Goal: Use online tool/utility

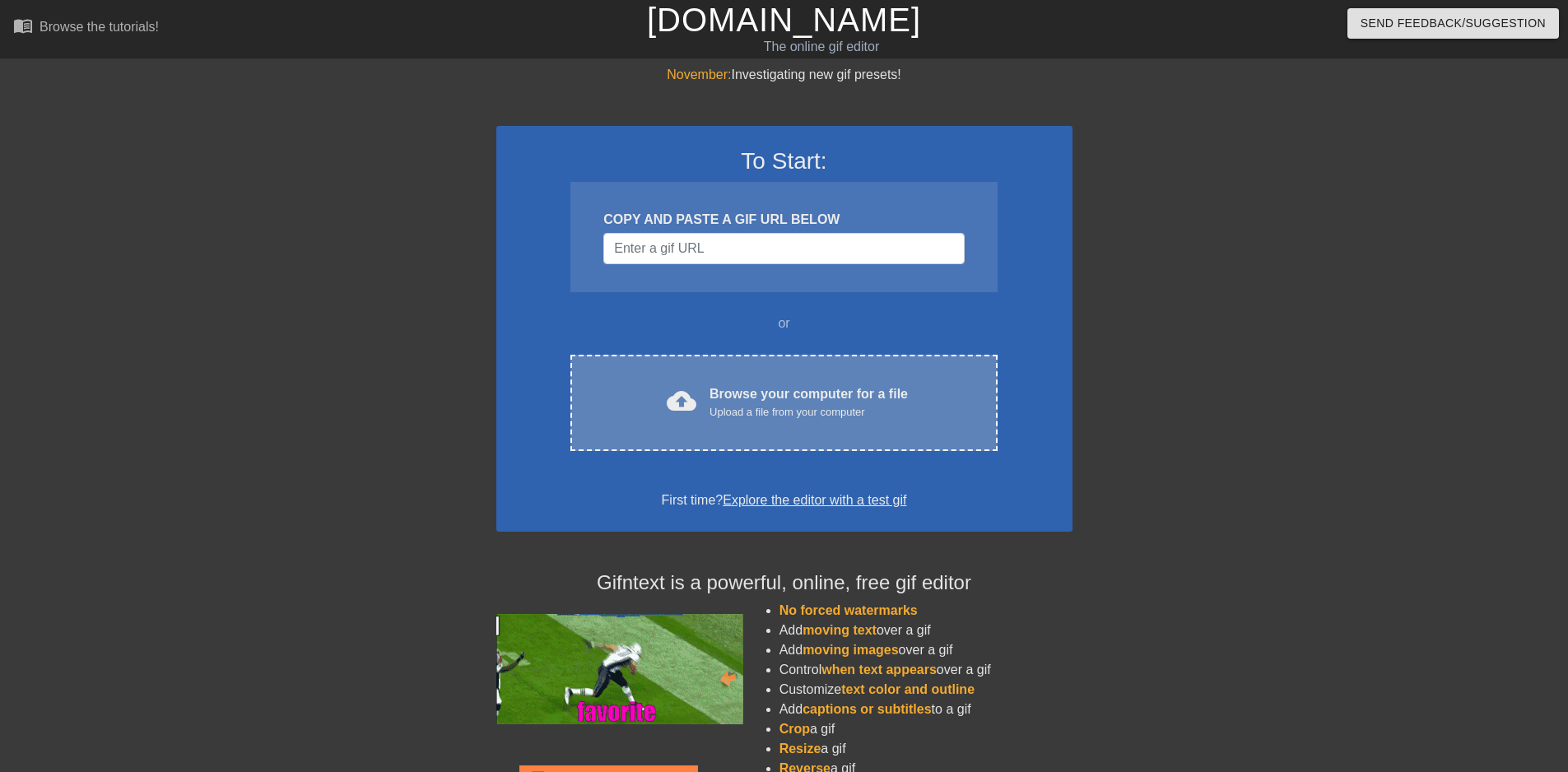
click at [764, 404] on div "Upload a file from your computer" at bounding box center [808, 412] width 198 height 16
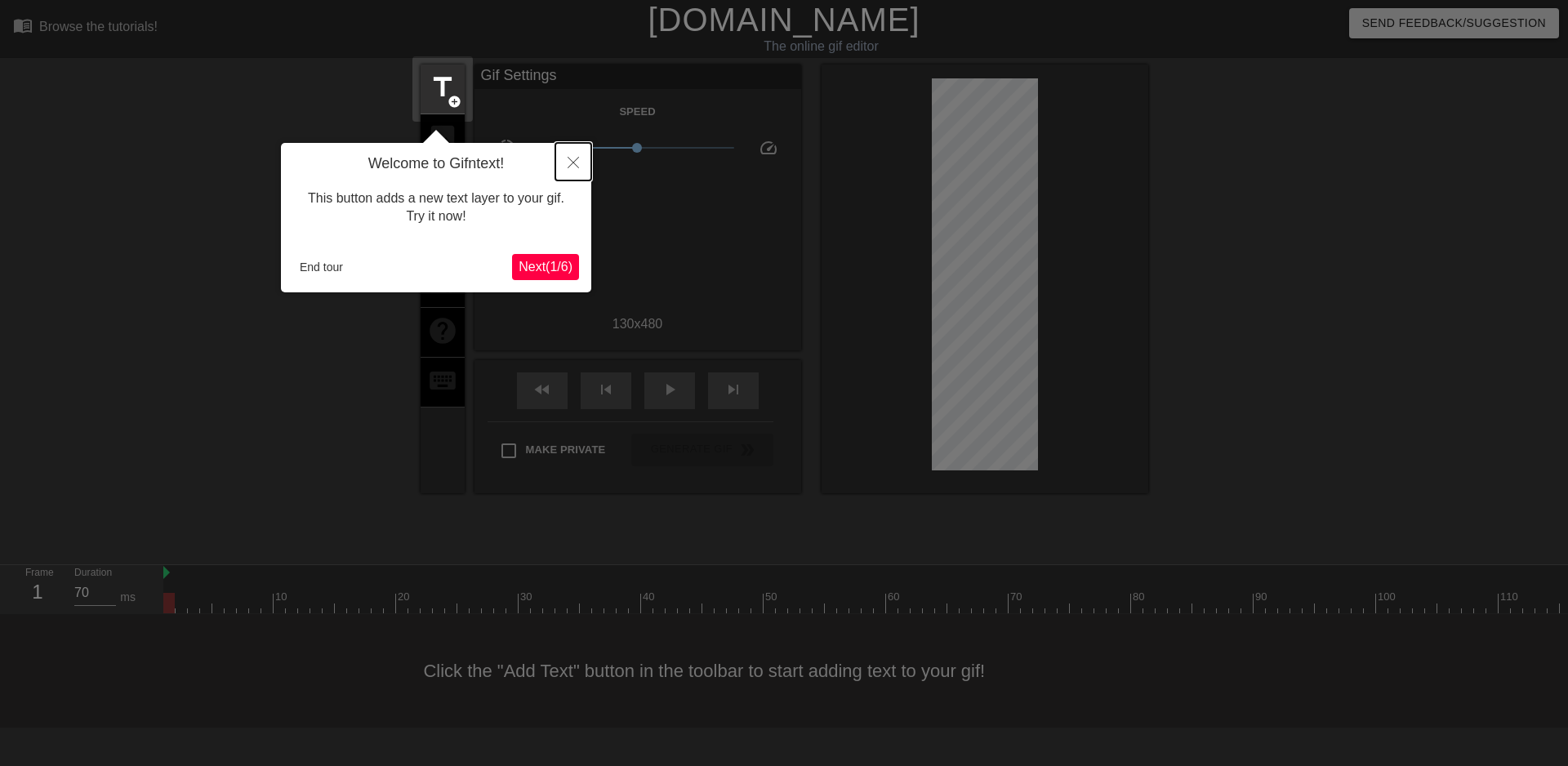
click at [575, 161] on icon "Close" at bounding box center [573, 163] width 11 height 11
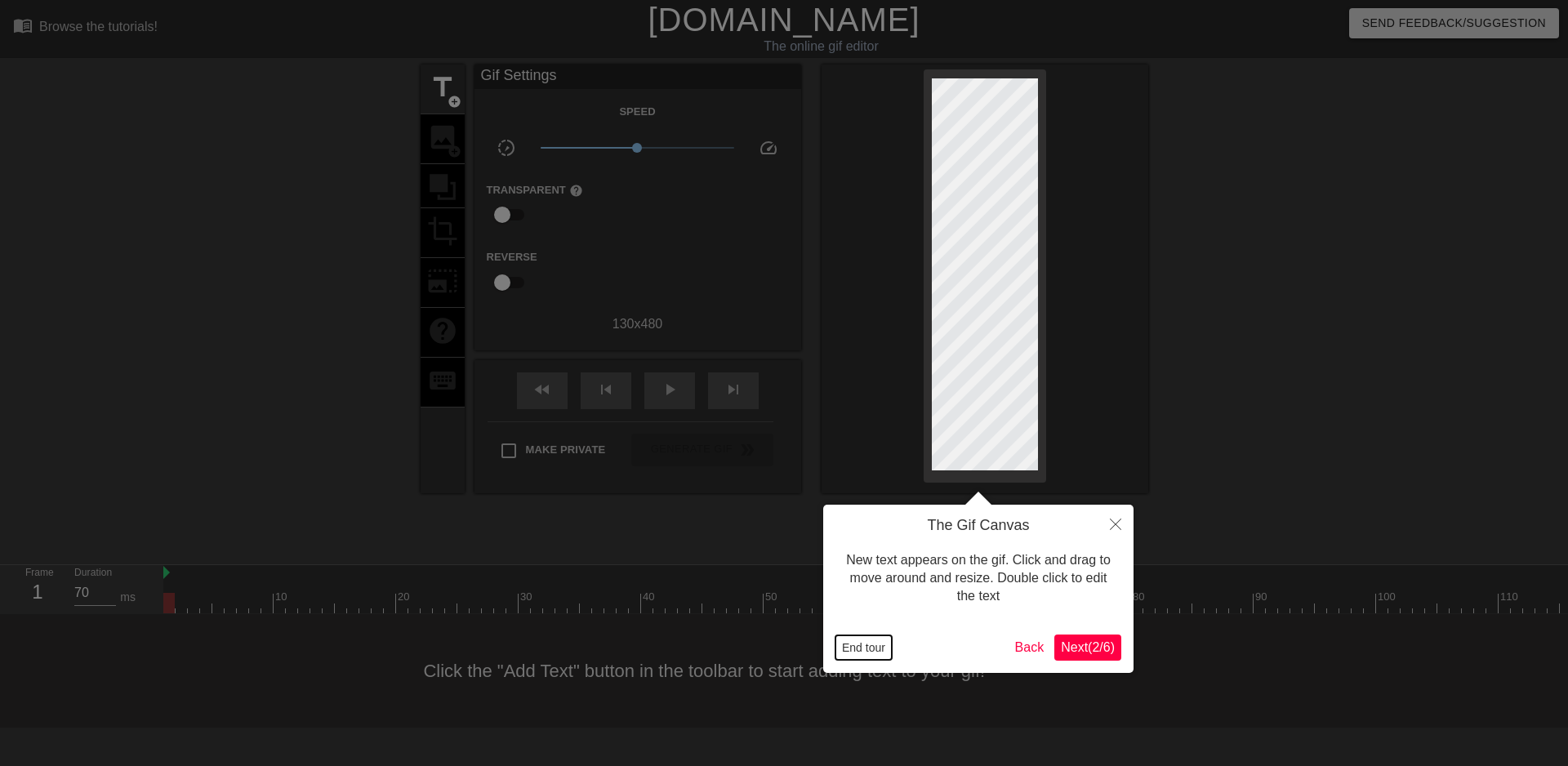
click at [849, 645] on button "End tour" at bounding box center [863, 648] width 56 height 25
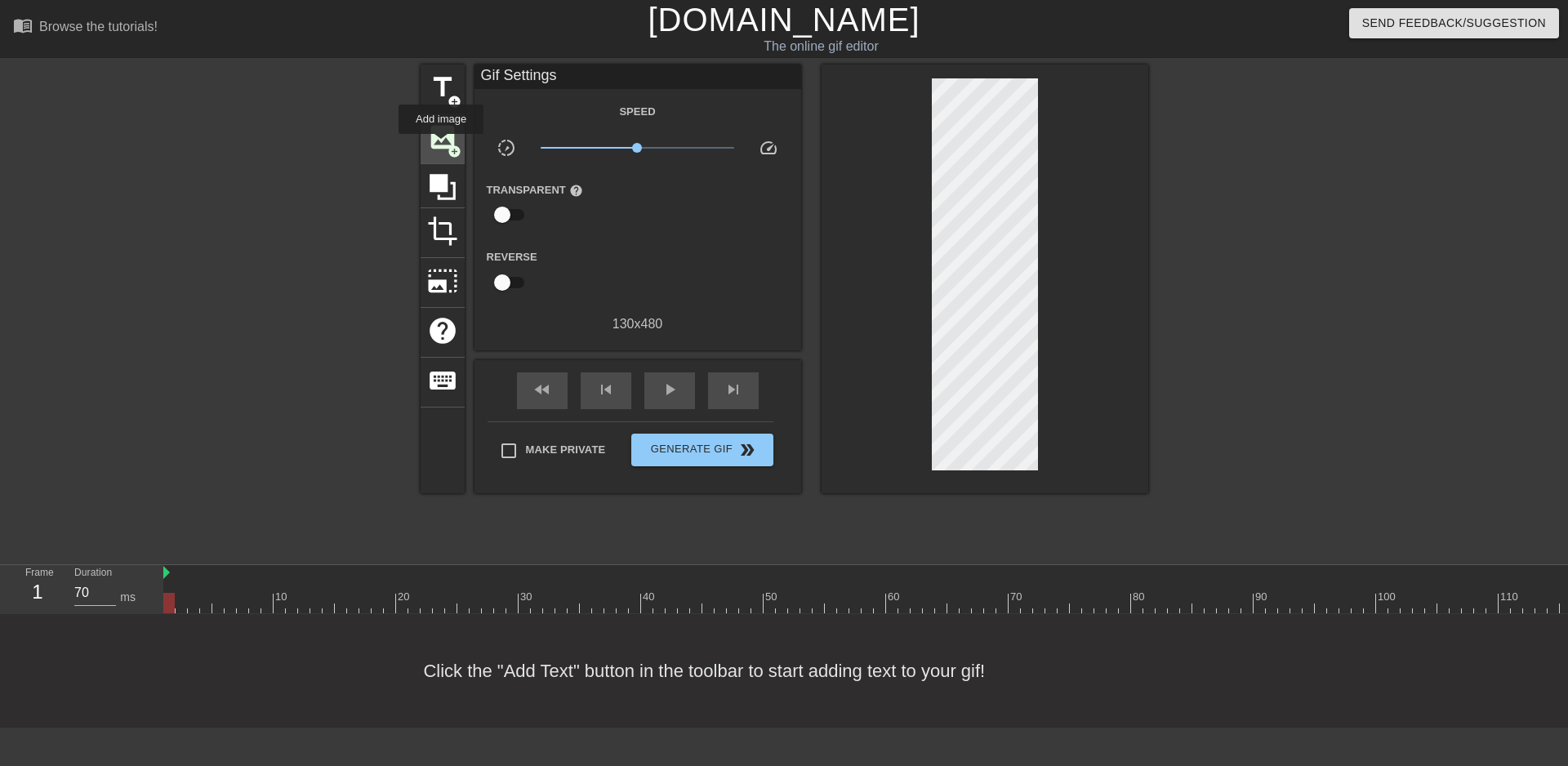
click at [441, 145] on span "image" at bounding box center [443, 137] width 31 height 31
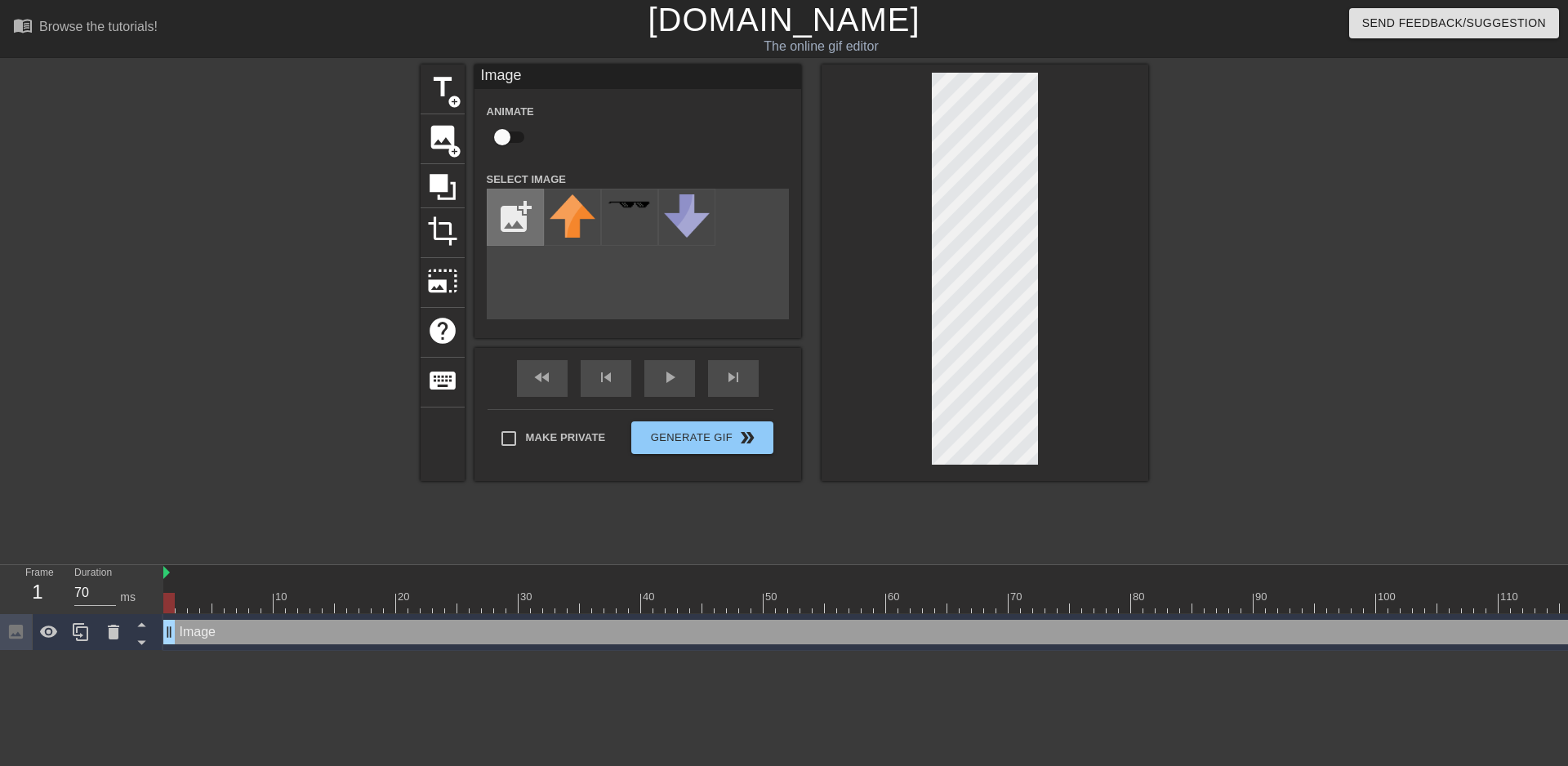
click at [502, 205] on input "file" at bounding box center [515, 217] width 55 height 55
type input "C:\fakepath\qr-code-250919.png"
click at [568, 212] on img at bounding box center [572, 218] width 46 height 46
click at [1040, 235] on div at bounding box center [985, 273] width 327 height 416
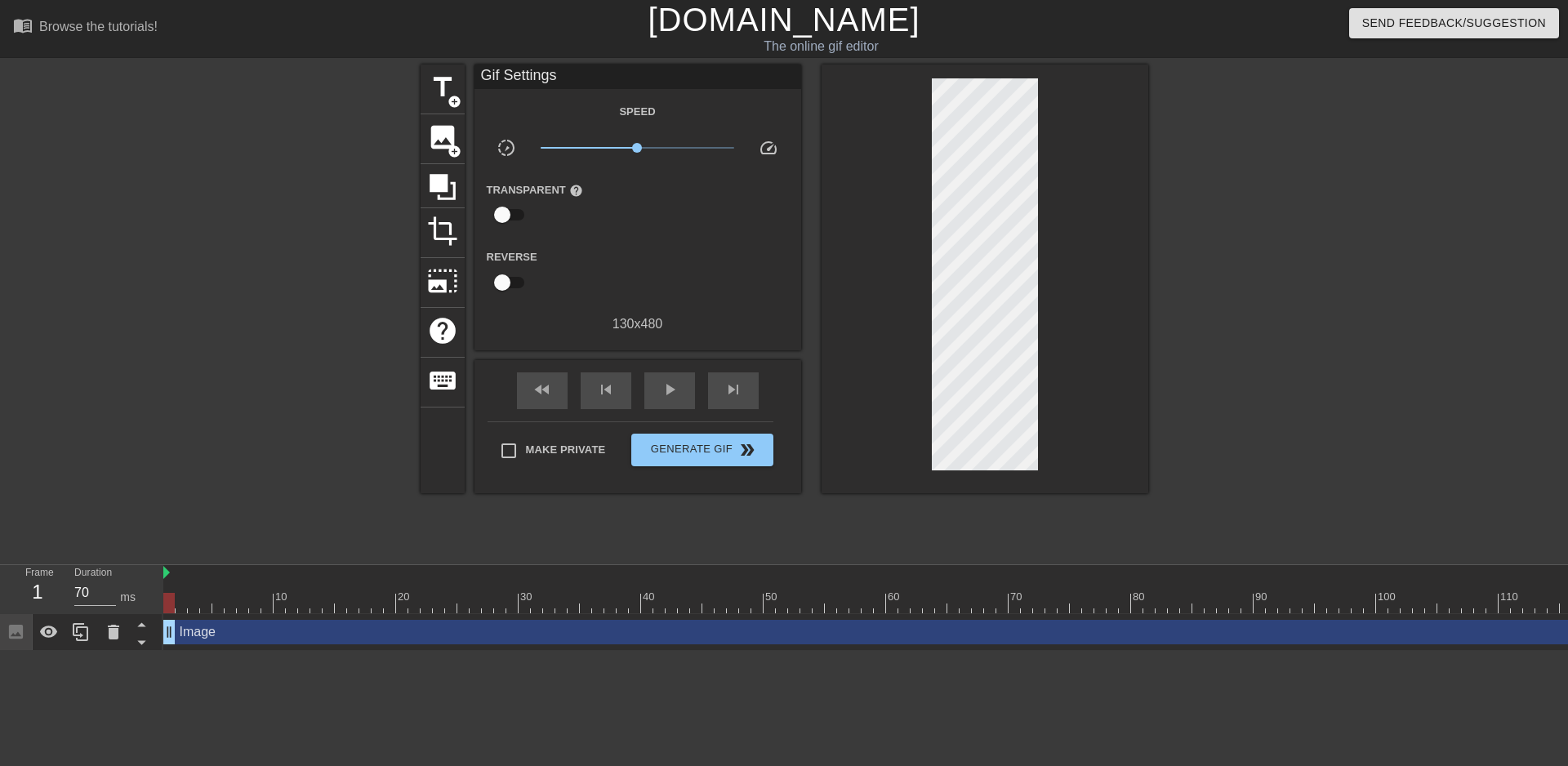
click at [1087, 151] on div at bounding box center [985, 278] width 327 height 429
click at [192, 327] on div at bounding box center [278, 310] width 245 height 490
click at [676, 446] on span "Generate Gif double_arrow" at bounding box center [701, 450] width 128 height 20
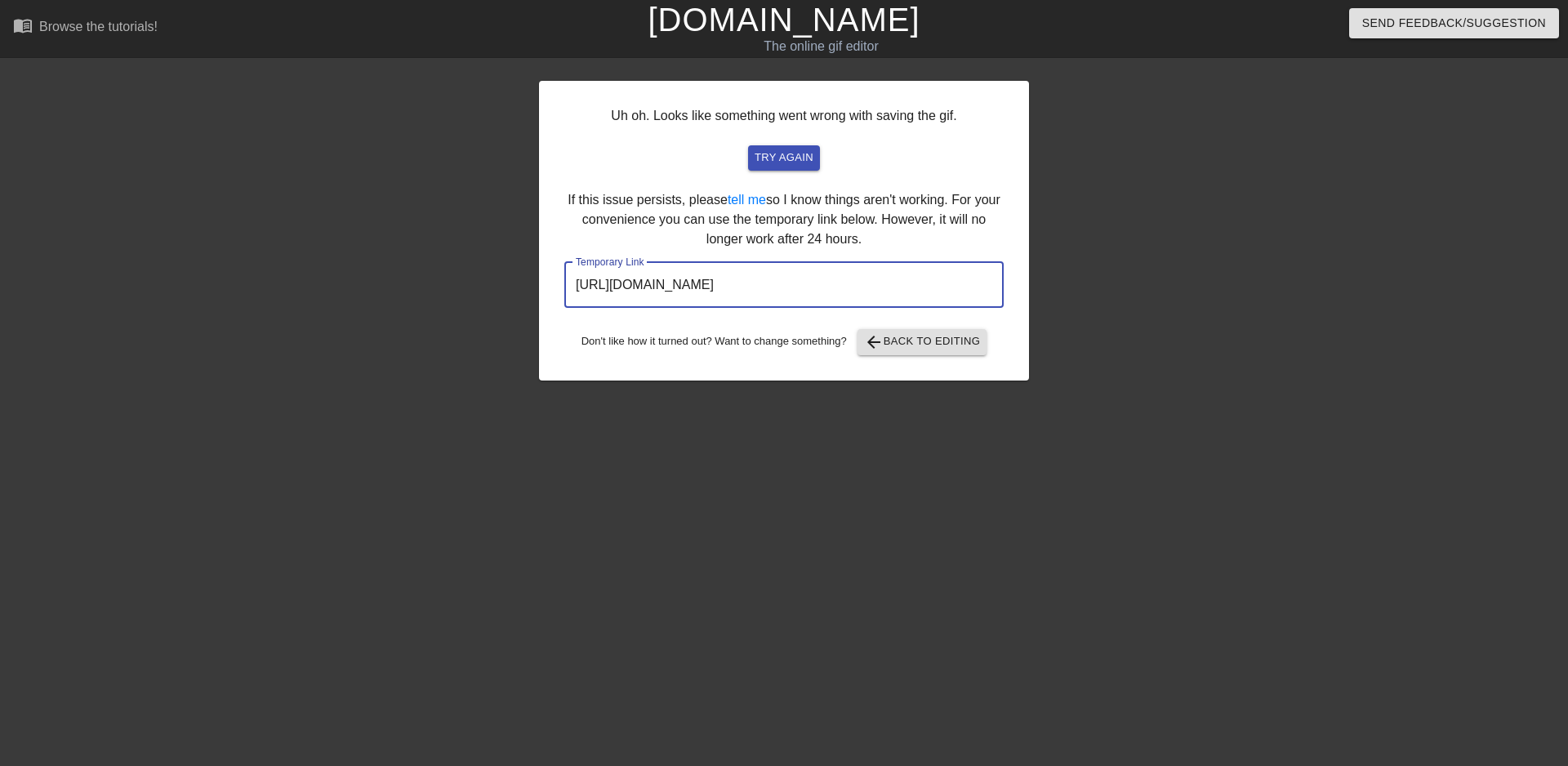
drag, startPoint x: 922, startPoint y: 288, endPoint x: 531, endPoint y: 308, distance: 391.5
click at [531, 308] on div "Uh oh. Looks like something went wrong with saving the gif. try again If this i…" at bounding box center [784, 310] width 1568 height 490
